Goal: Information Seeking & Learning: Learn about a topic

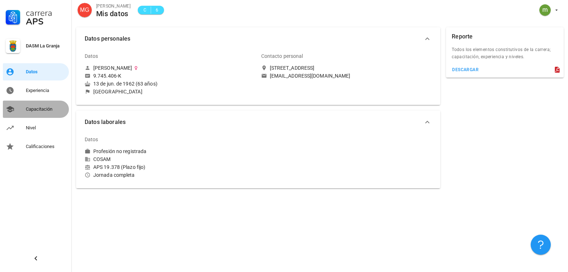
click at [33, 110] on div "Capacitación" at bounding box center [46, 109] width 40 height 6
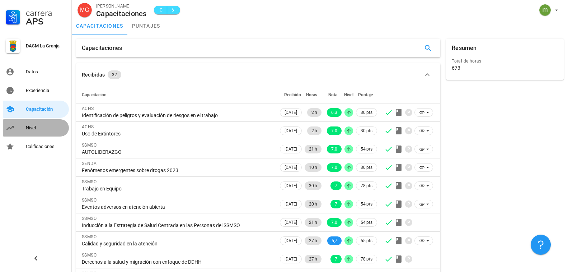
click at [31, 128] on div "Nivel" at bounding box center [46, 128] width 40 height 6
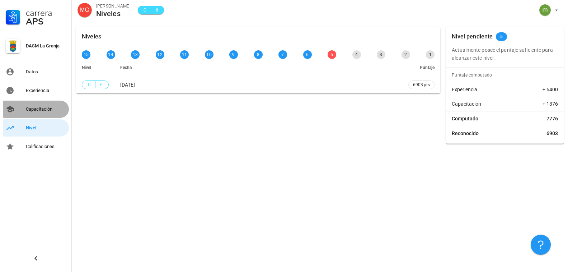
click at [38, 108] on div "Capacitación" at bounding box center [46, 109] width 40 height 6
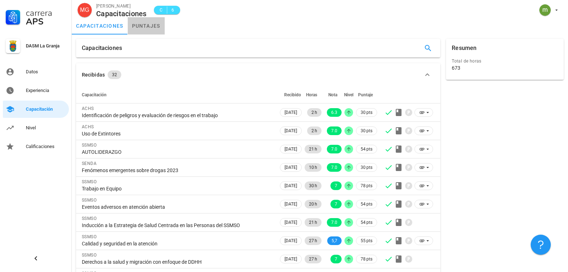
click at [146, 28] on link "puntajes" at bounding box center [146, 25] width 37 height 17
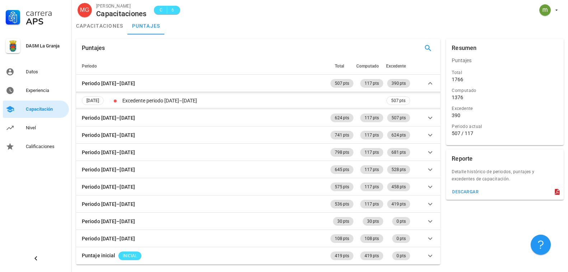
click at [32, 107] on div "Capacitación" at bounding box center [46, 109] width 40 height 6
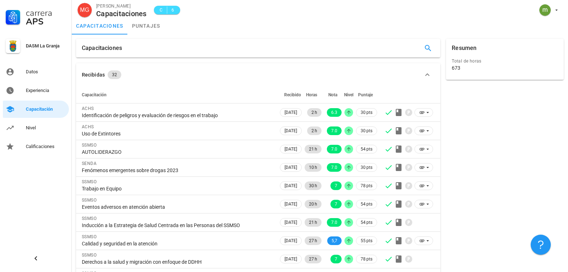
click at [426, 71] on icon "button" at bounding box center [427, 74] width 9 height 9
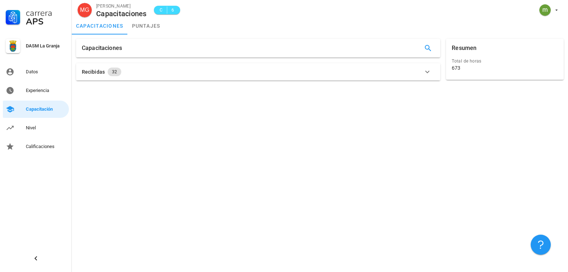
click at [426, 72] on icon "button" at bounding box center [427, 71] width 9 height 9
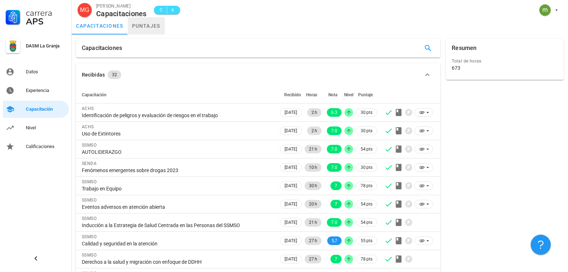
click at [148, 26] on link "puntajes" at bounding box center [146, 25] width 37 height 17
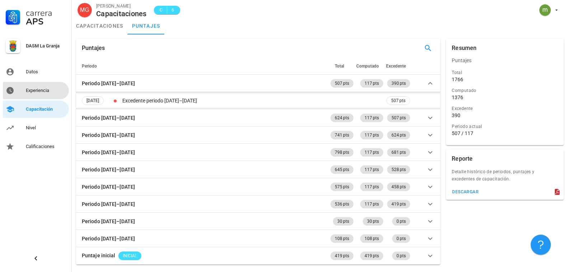
click at [31, 89] on div "Experiencia" at bounding box center [46, 91] width 40 height 6
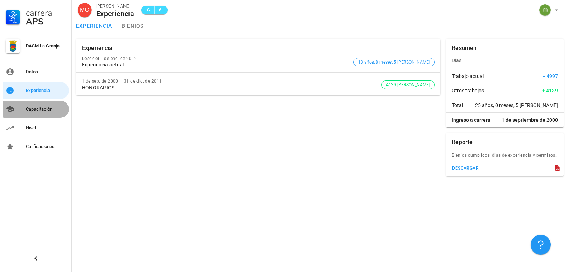
click at [38, 108] on div "Capacitación" at bounding box center [46, 109] width 40 height 6
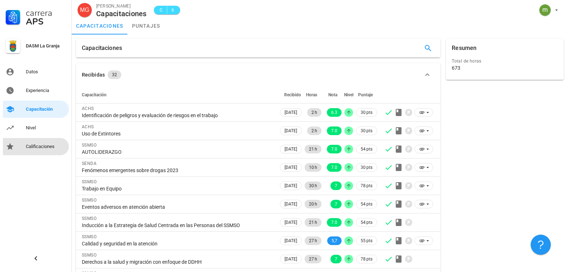
click at [34, 146] on div "Calificaciones" at bounding box center [46, 147] width 40 height 6
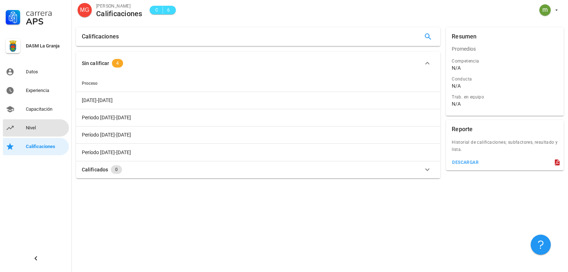
click at [27, 129] on div "Nivel" at bounding box center [46, 128] width 40 height 6
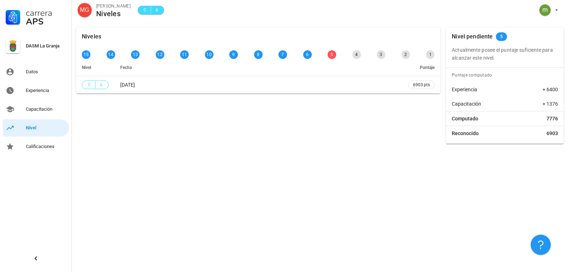
click at [107, 11] on div "Niveles" at bounding box center [113, 14] width 34 height 8
click at [160, 10] on span "6" at bounding box center [157, 9] width 6 height 7
click at [334, 55] on div "5" at bounding box center [332, 54] width 9 height 9
